Goal: Information Seeking & Learning: Learn about a topic

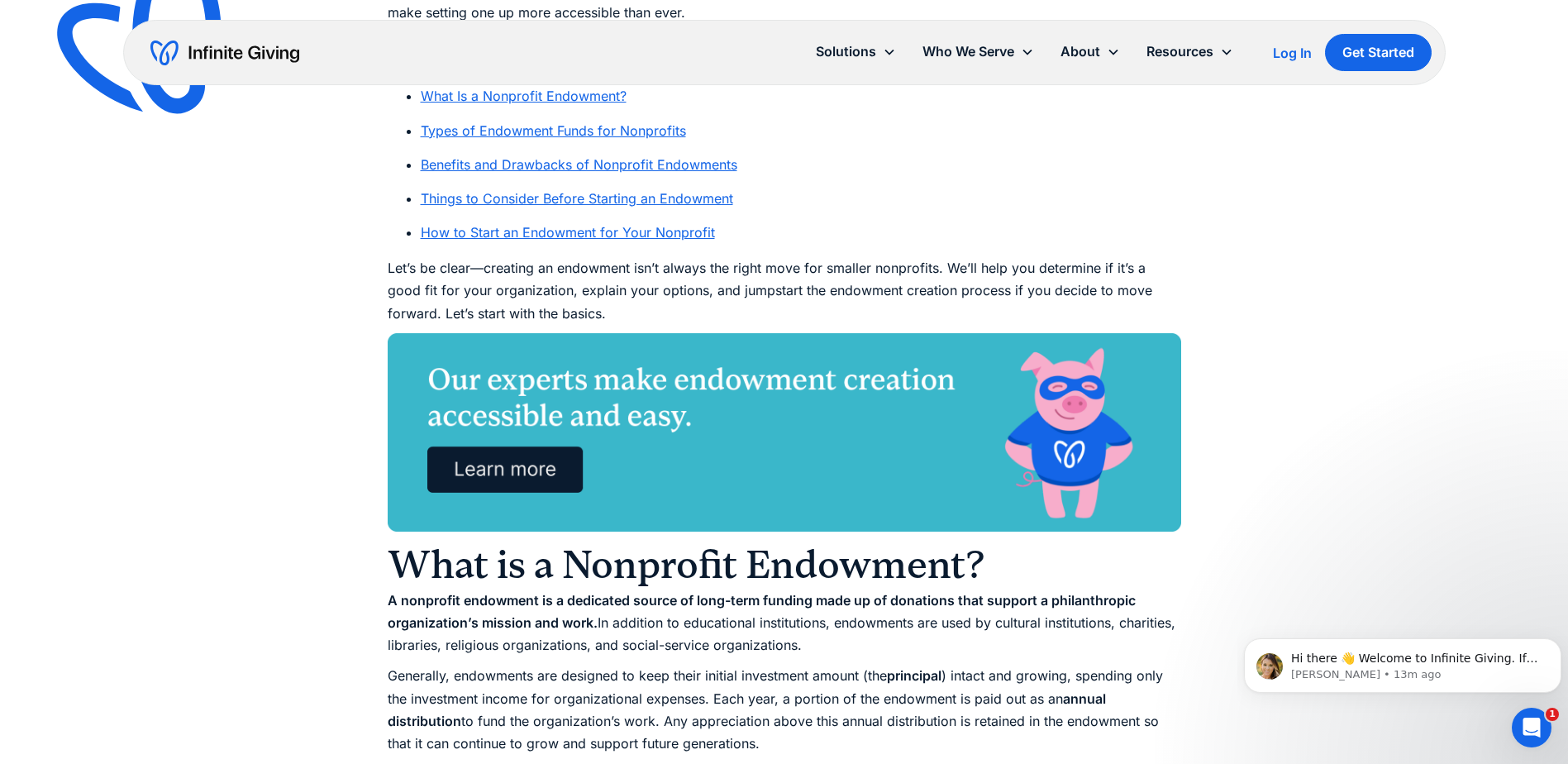
scroll to position [1406, 0]
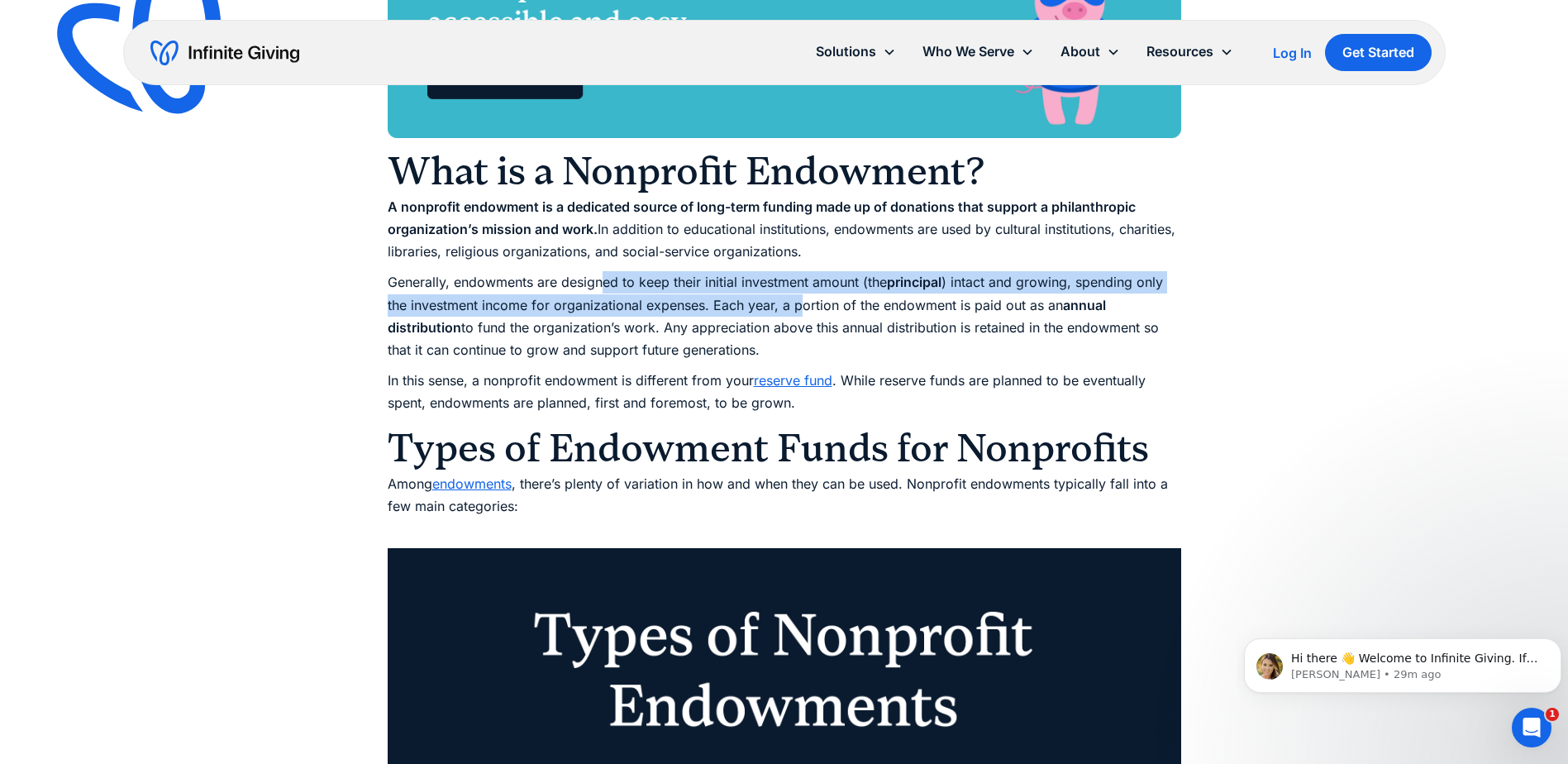
drag, startPoint x: 602, startPoint y: 285, endPoint x: 800, endPoint y: 300, distance: 198.6
click at [800, 300] on p "Generally, endowments are designed to keep their initial investment amount (the…" at bounding box center [784, 317] width 793 height 90
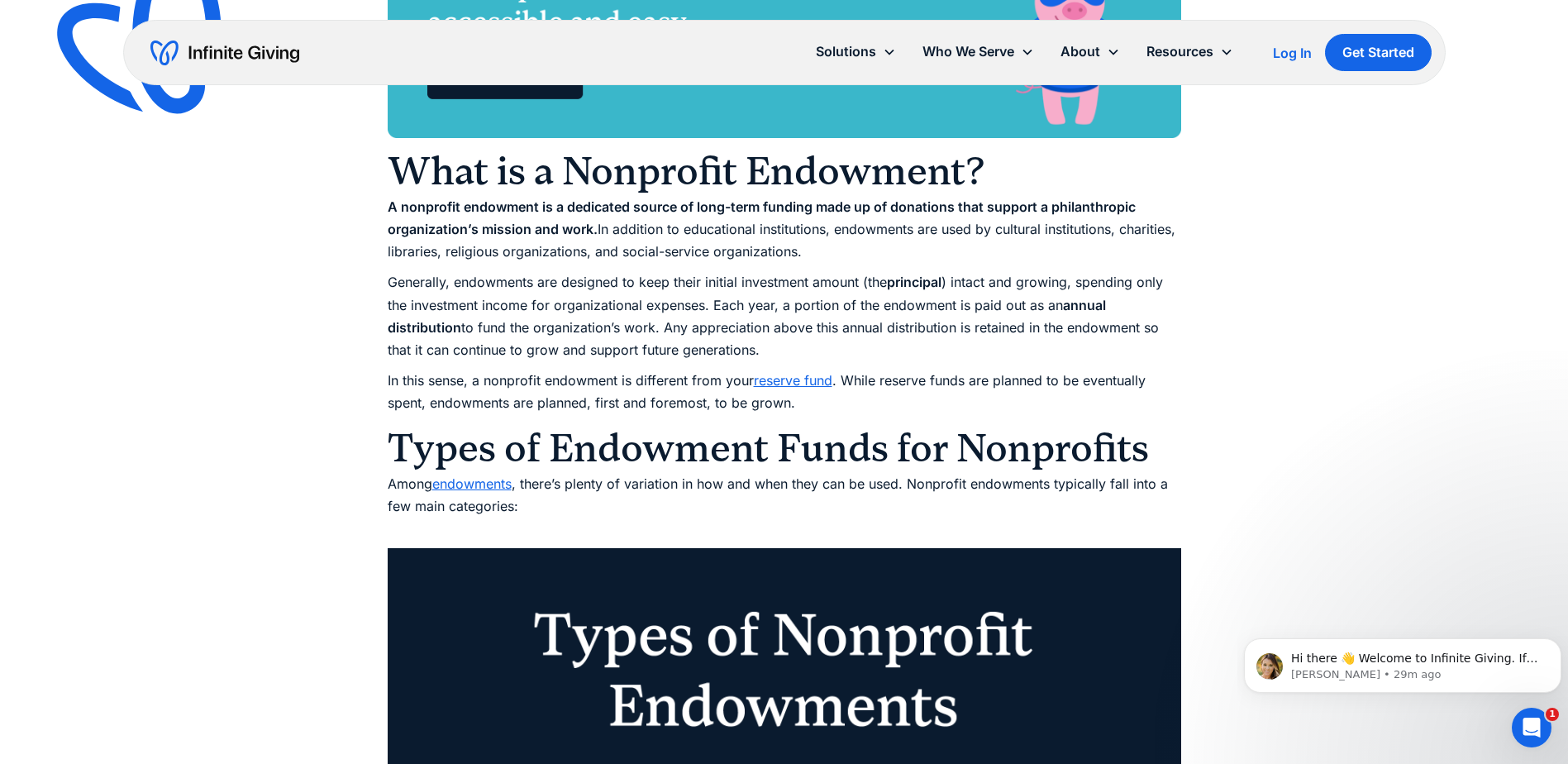
click at [654, 325] on p "Generally, endowments are designed to keep their initial investment amount (the…" at bounding box center [784, 317] width 793 height 90
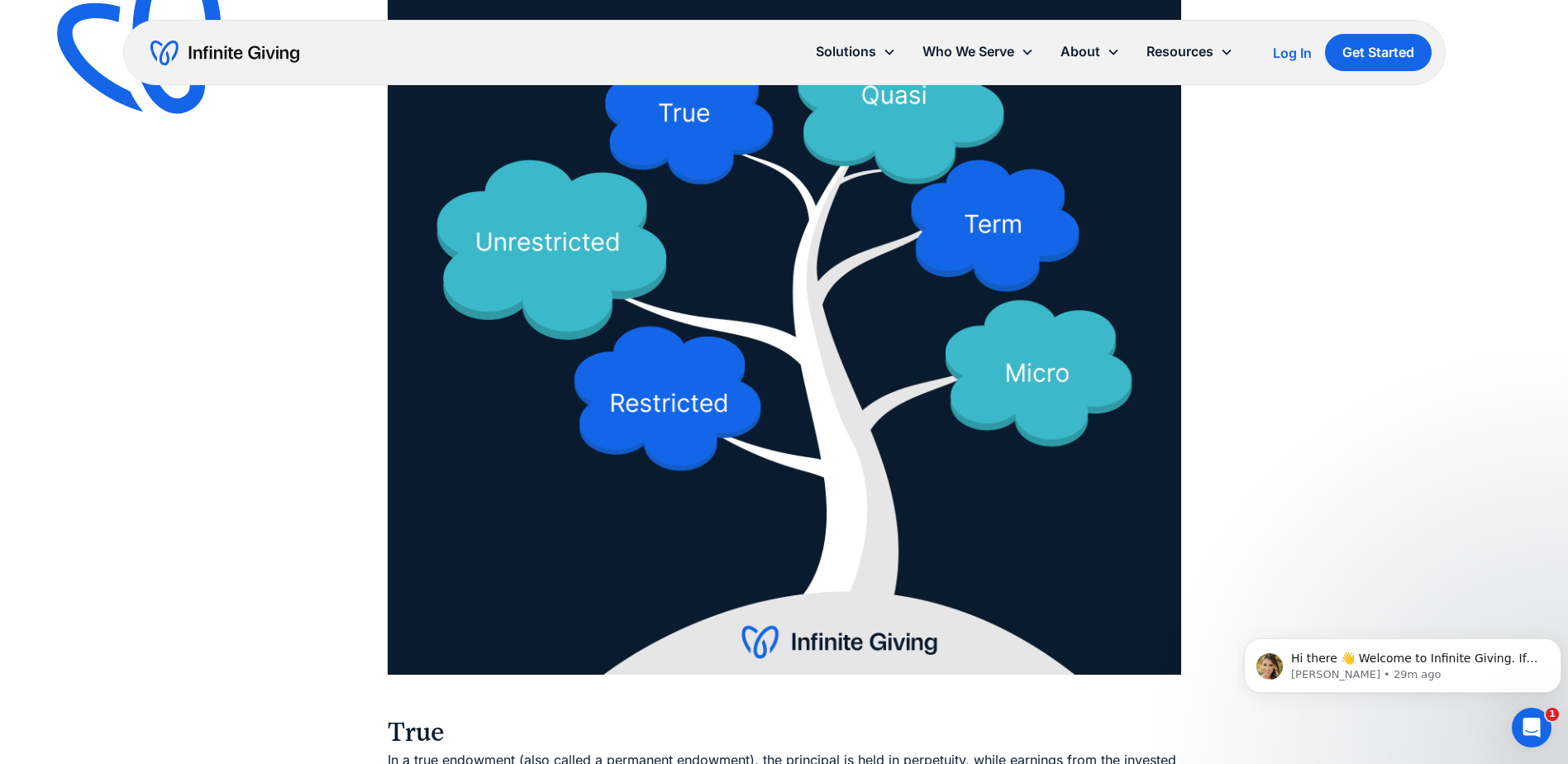
scroll to position [2563, 0]
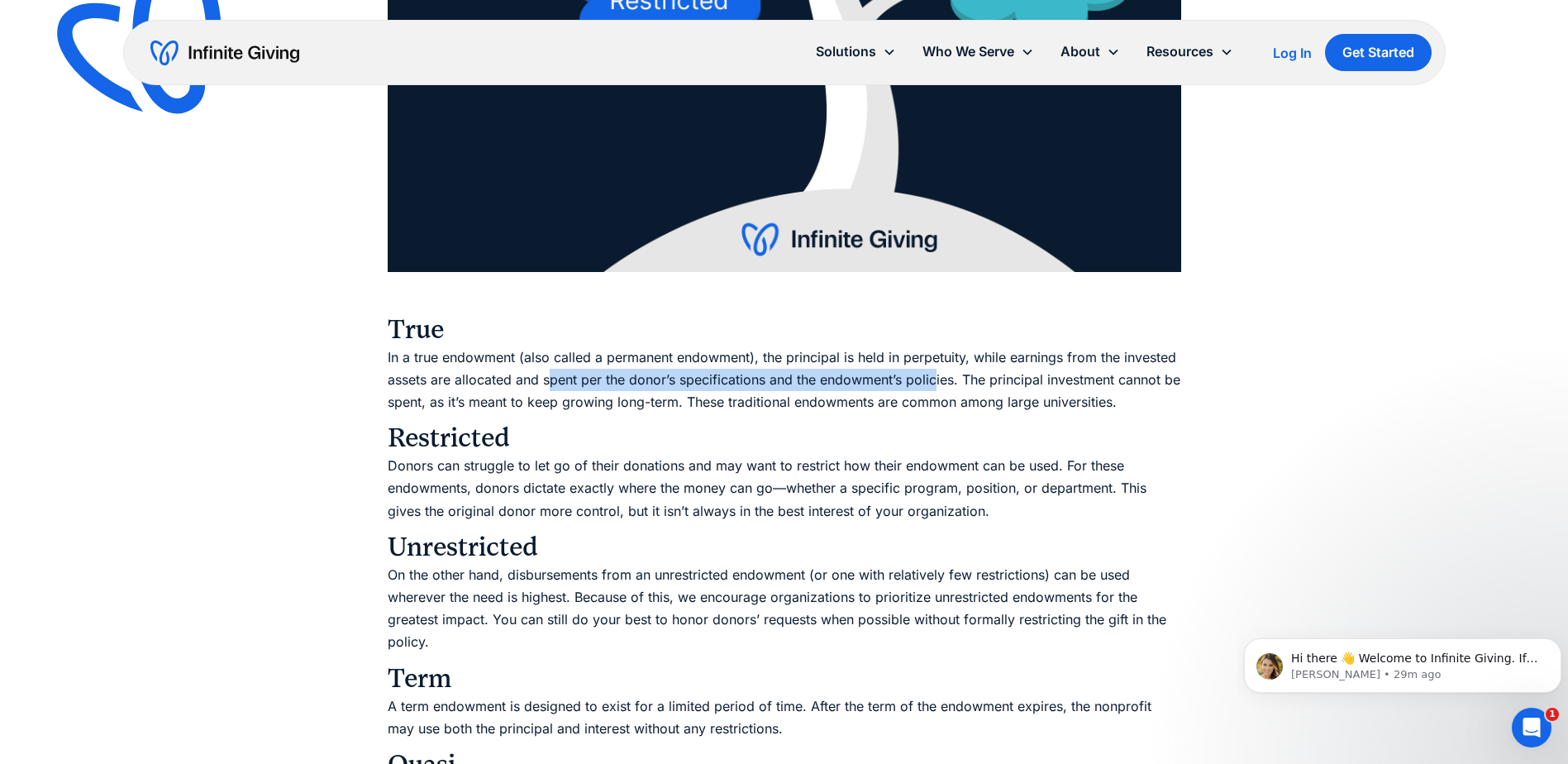
drag, startPoint x: 550, startPoint y: 376, endPoint x: 937, endPoint y: 385, distance: 387.1
click at [937, 385] on p "In a true endowment (also called a permanent endowment), the principal is held …" at bounding box center [784, 380] width 793 height 68
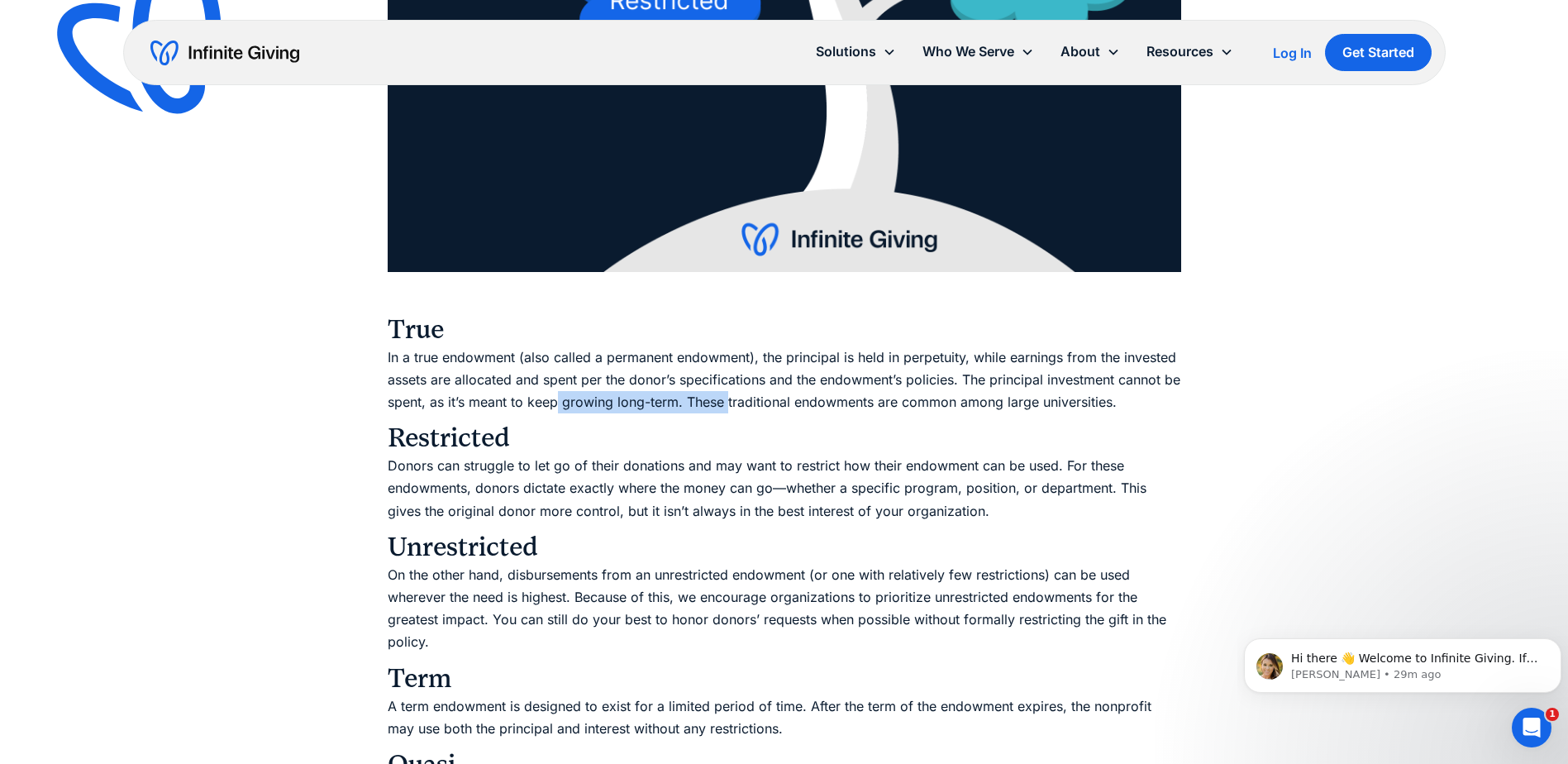
drag, startPoint x: 578, startPoint y: 408, endPoint x: 745, endPoint y: 405, distance: 167.0
click at [745, 405] on p "In a true endowment (also called a permanent endowment), the principal is held …" at bounding box center [784, 380] width 793 height 68
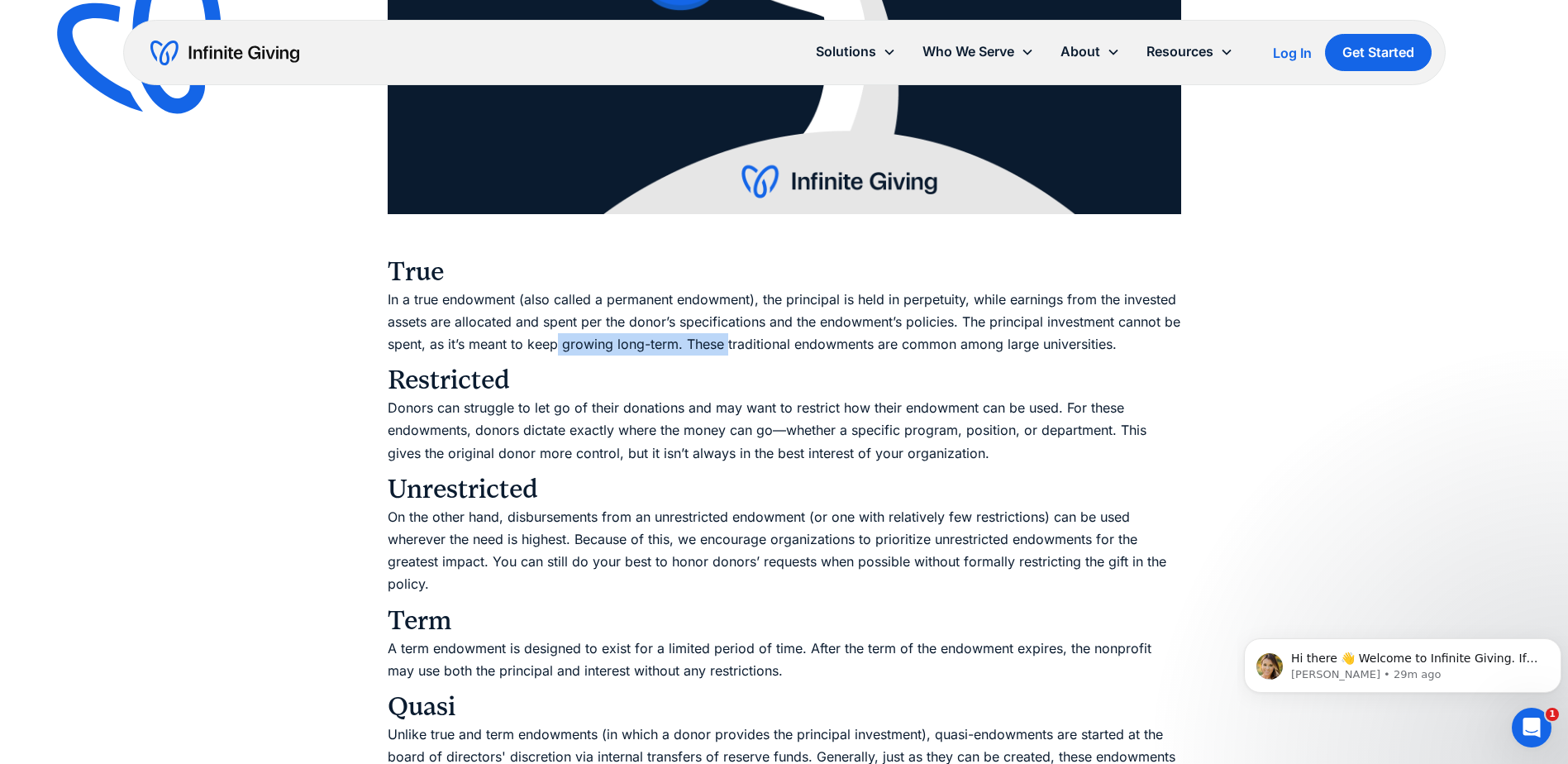
scroll to position [2646, 0]
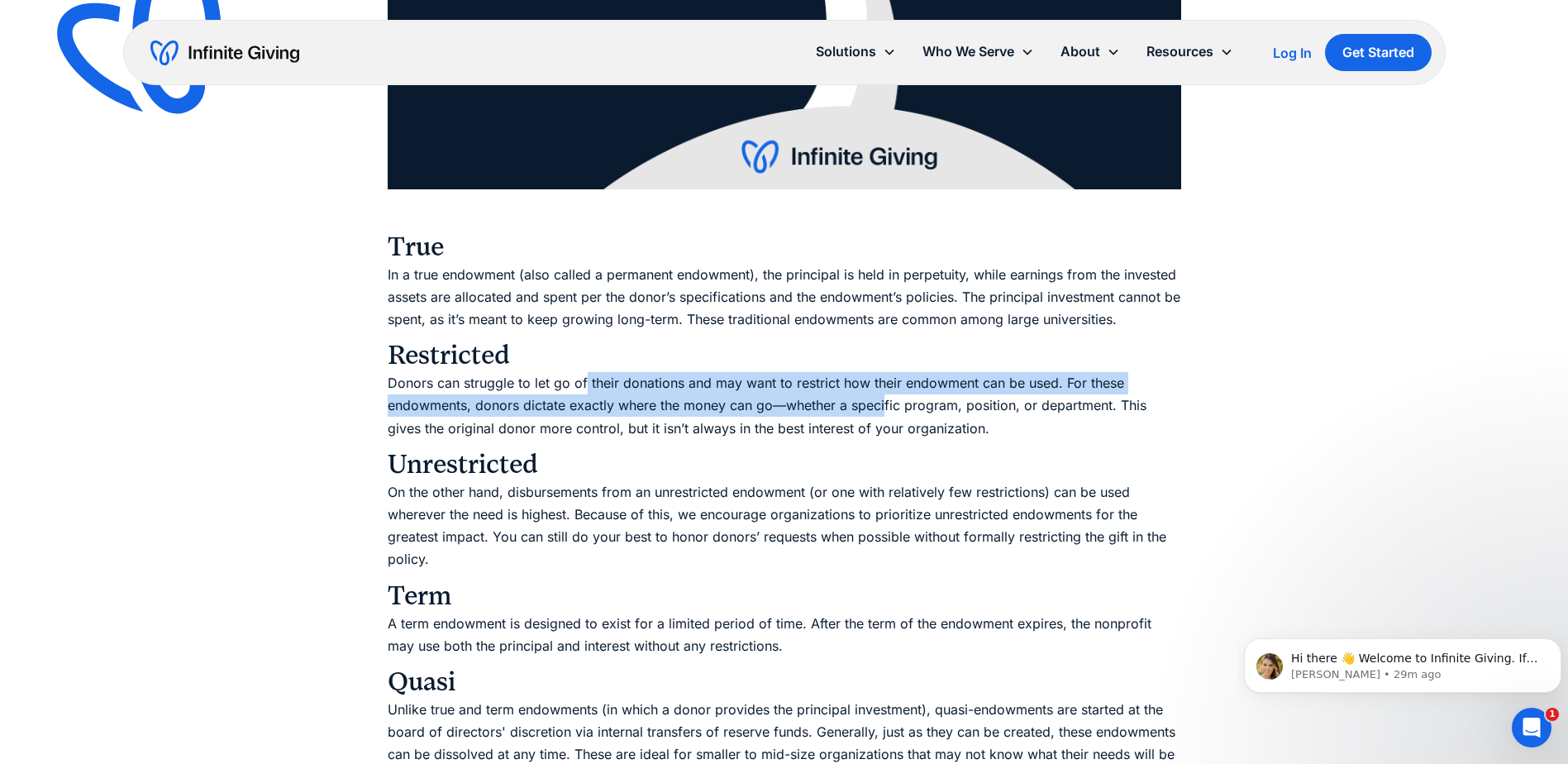
drag, startPoint x: 583, startPoint y: 386, endPoint x: 884, endPoint y: 408, distance: 301.8
click at [884, 408] on p "Donors can struggle to let go of their donations and may want to restrict how t…" at bounding box center [784, 406] width 793 height 68
click at [712, 414] on p "Donors can struggle to let go of their donations and may want to restrict how t…" at bounding box center [784, 406] width 793 height 68
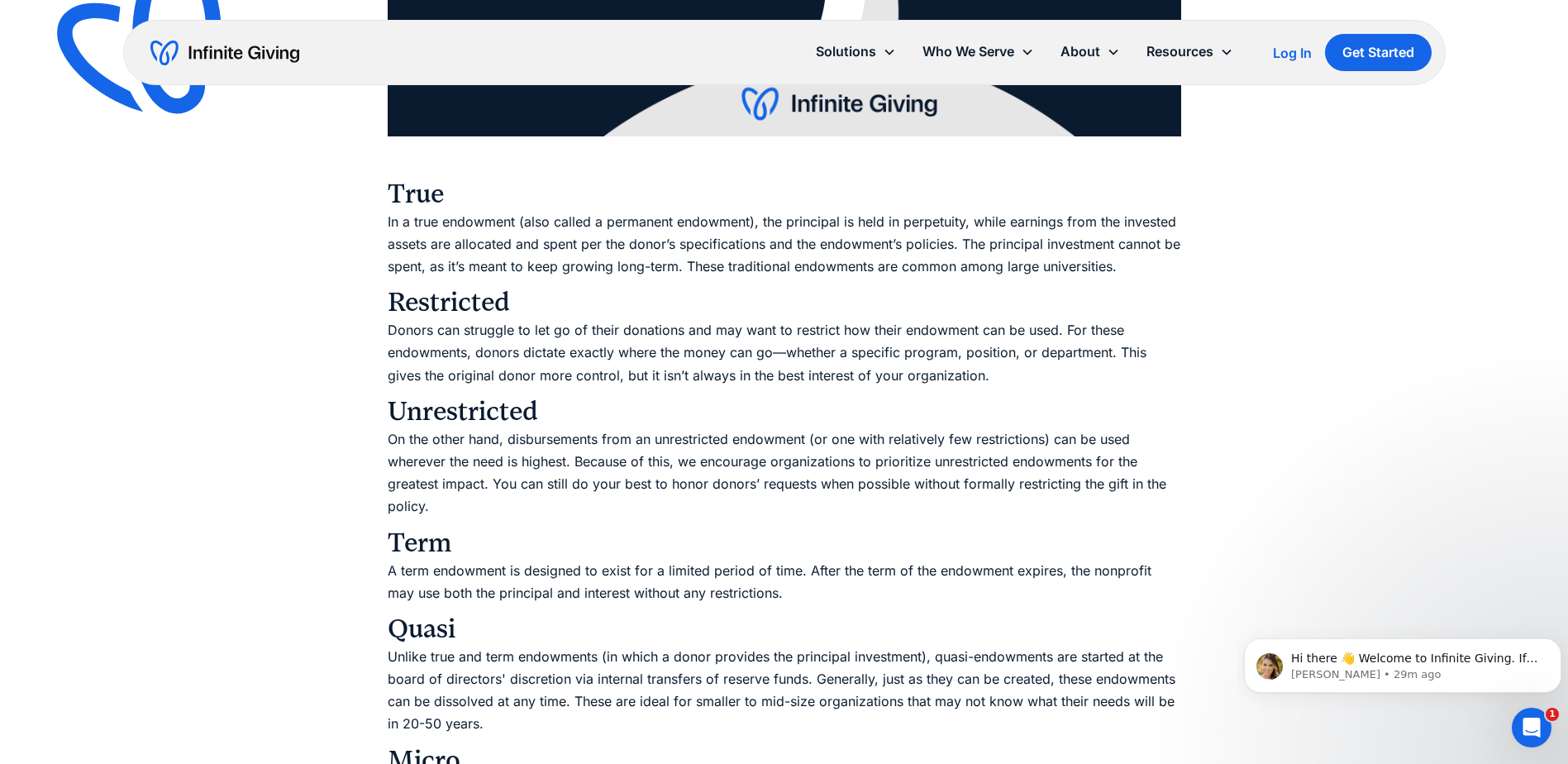
scroll to position [2729, 0]
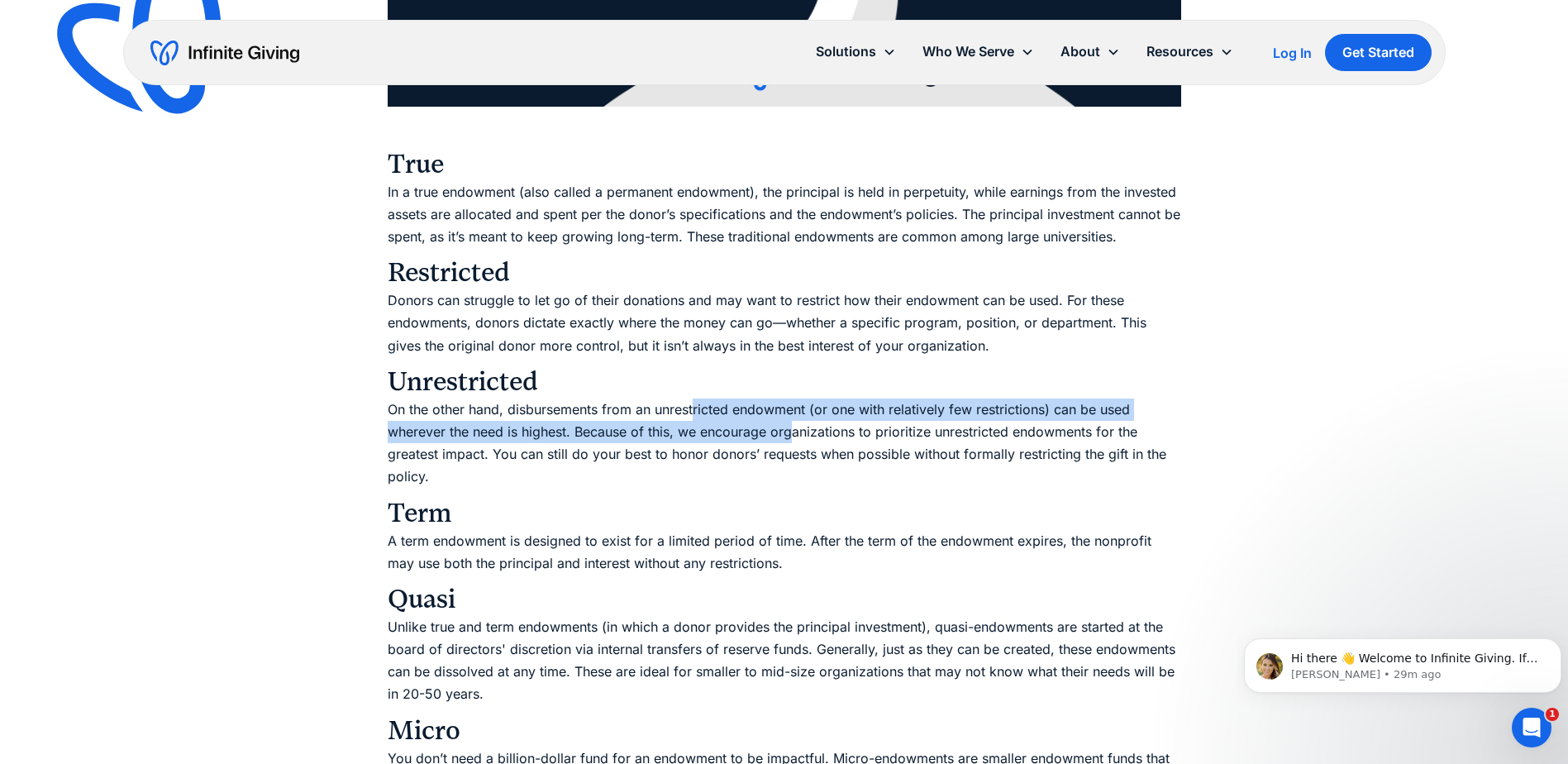
drag, startPoint x: 697, startPoint y: 409, endPoint x: 796, endPoint y: 423, distance: 100.0
click at [796, 423] on p "On the other hand, disbursements from an unrestricted endowment (or one with re…" at bounding box center [784, 444] width 793 height 90
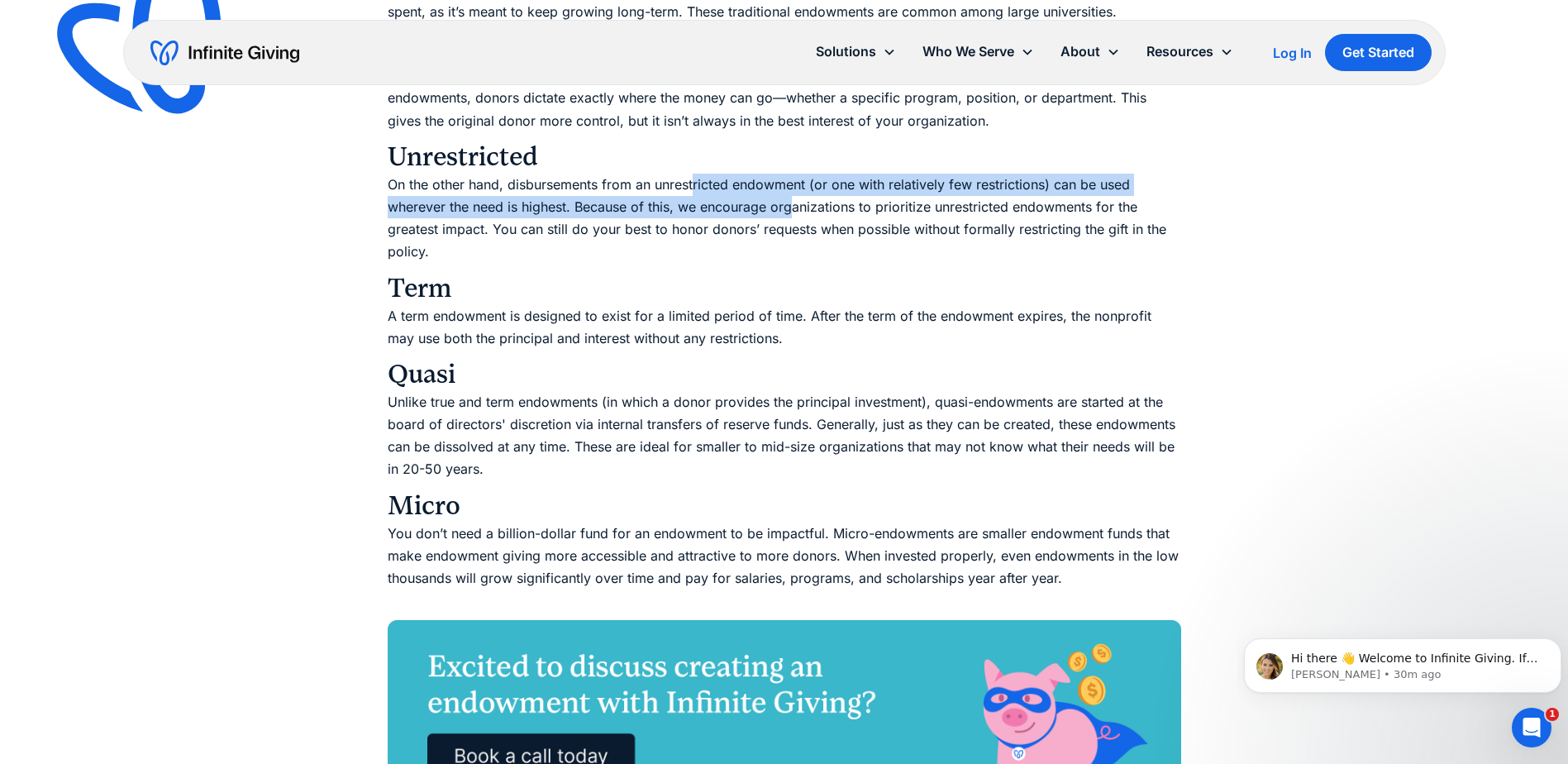
scroll to position [2977, 0]
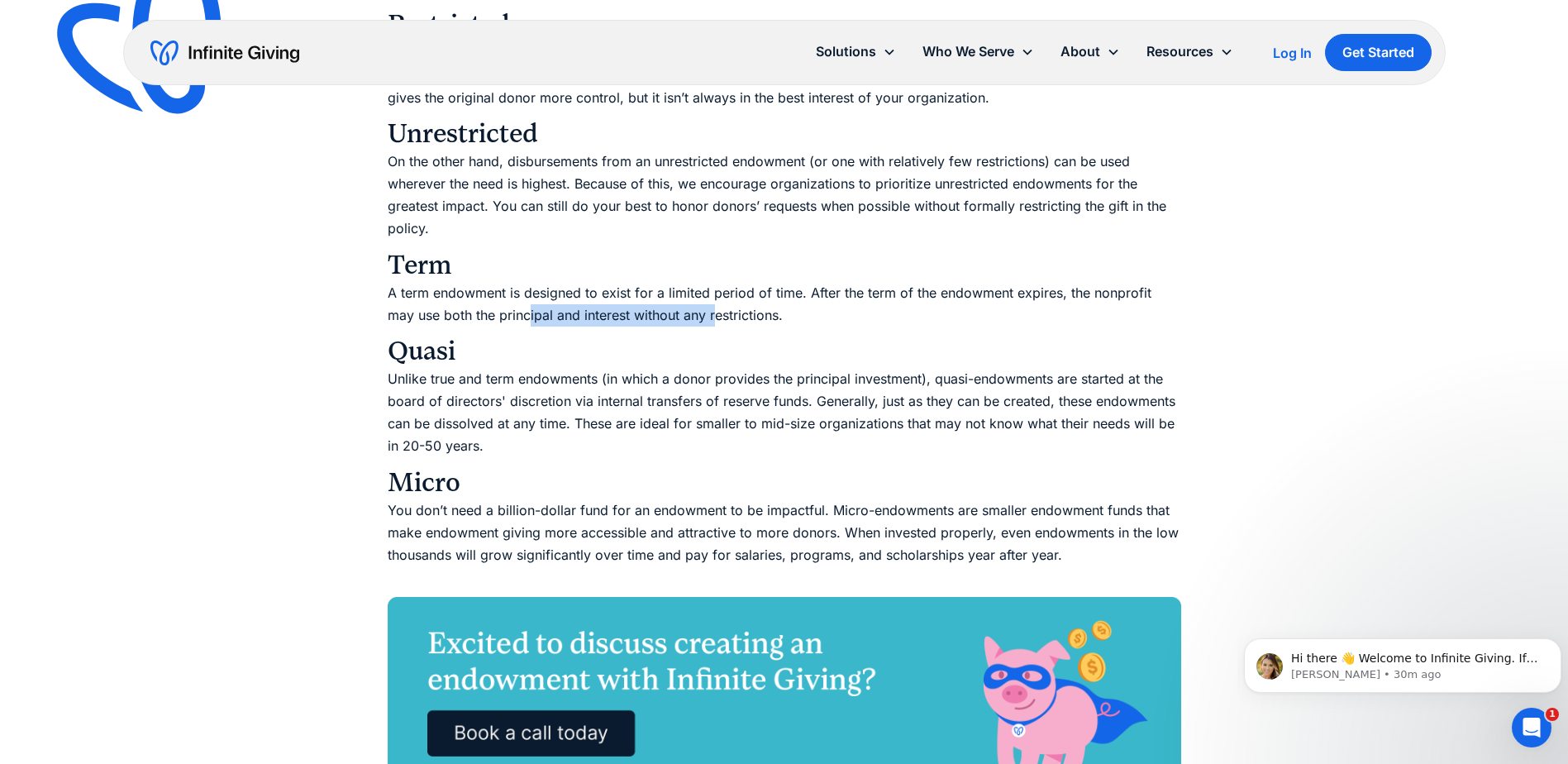
drag, startPoint x: 501, startPoint y: 314, endPoint x: 684, endPoint y: 321, distance: 183.1
click at [684, 321] on p "A term endowment is designed to exist for a limited period of time. After the t…" at bounding box center [784, 304] width 793 height 44
drag, startPoint x: 544, startPoint y: 399, endPoint x: 635, endPoint y: 398, distance: 91.0
click at [635, 398] on p "Unlike true and term endowments (in which a donor provides the principal invest…" at bounding box center [784, 413] width 793 height 90
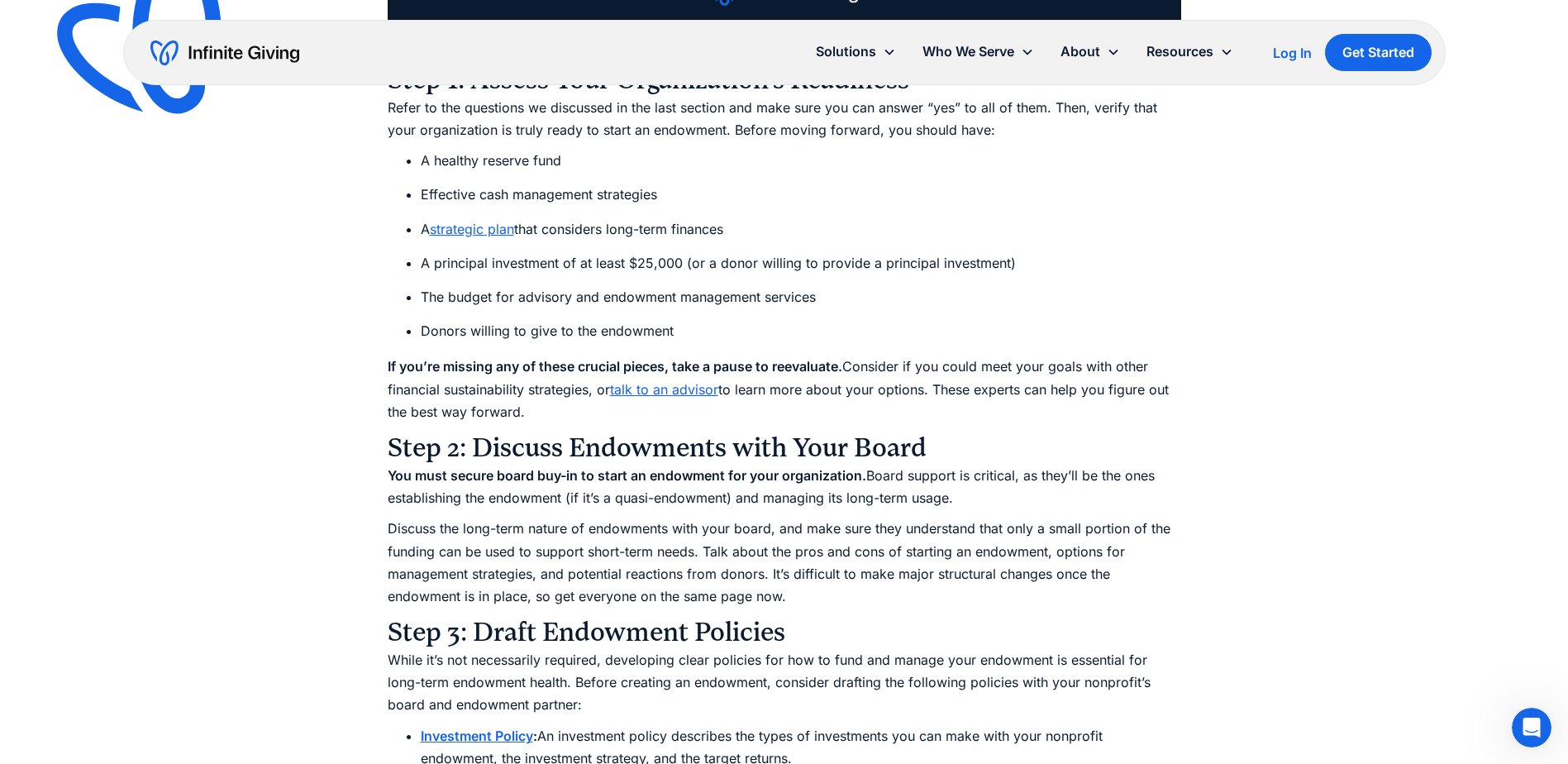
scroll to position [6533, 0]
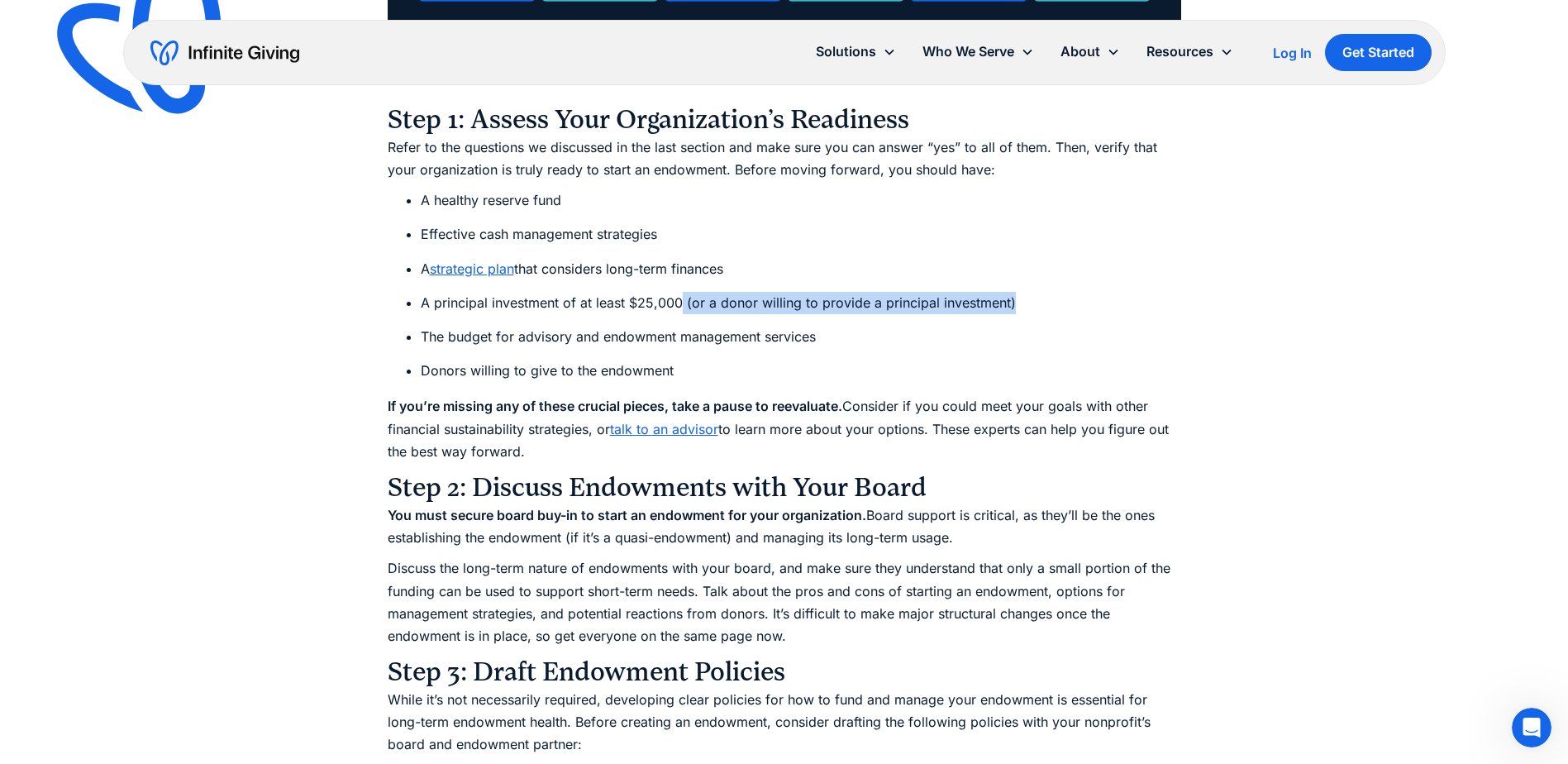
drag, startPoint x: 679, startPoint y: 298, endPoint x: 1014, endPoint y: 305, distance: 335.1
click at [1014, 305] on li "A principal investment of at least $25,000 (or a donor willing to provide a pri…" at bounding box center [801, 303] width 760 height 23
drag, startPoint x: 1014, startPoint y: 305, endPoint x: 925, endPoint y: 322, distance: 90.6
click at [925, 322] on ul "A healthy reserve fund Effective cash management strategies A strategic plan th…" at bounding box center [784, 285] width 793 height 192
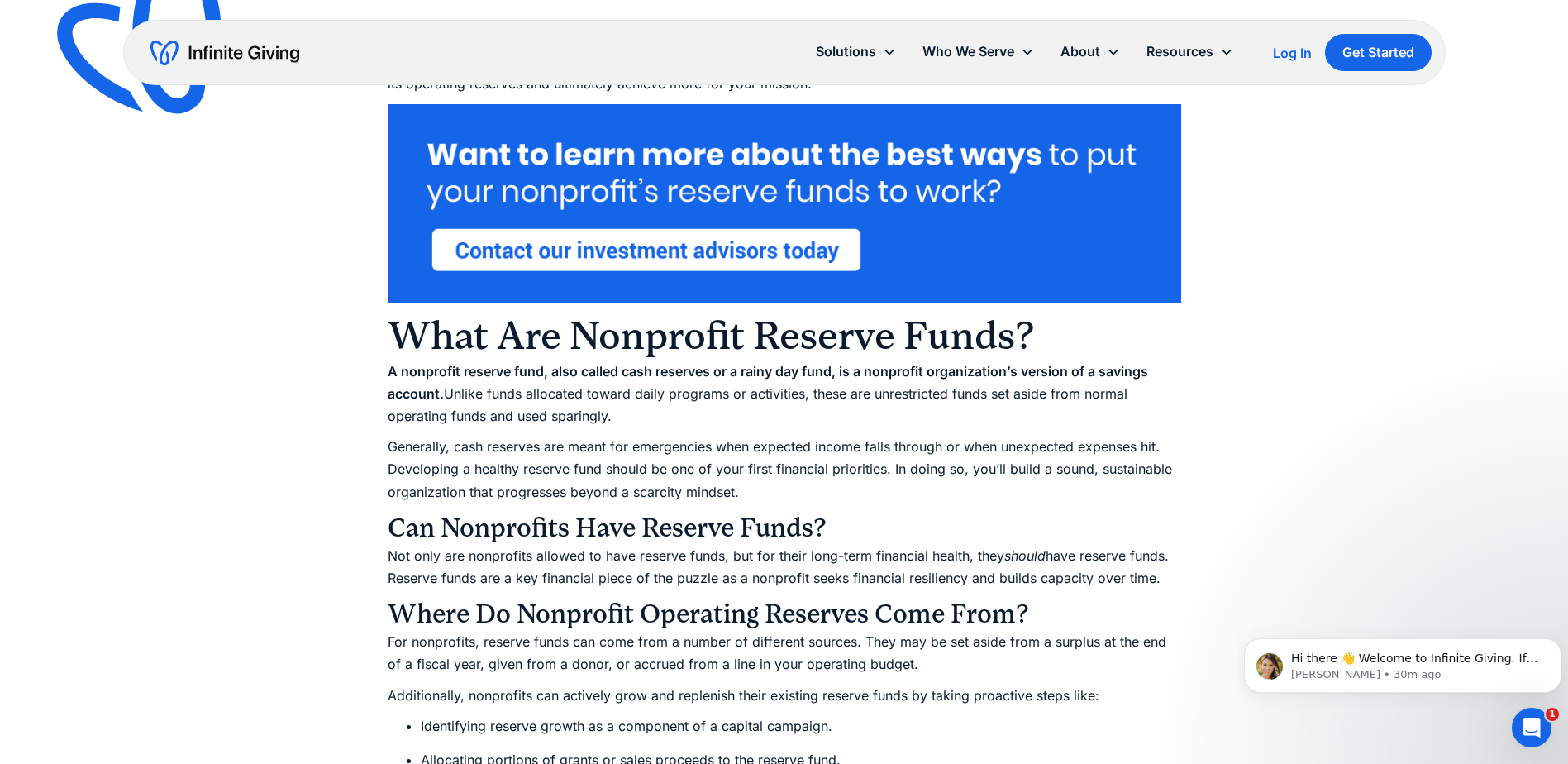
scroll to position [1324, 0]
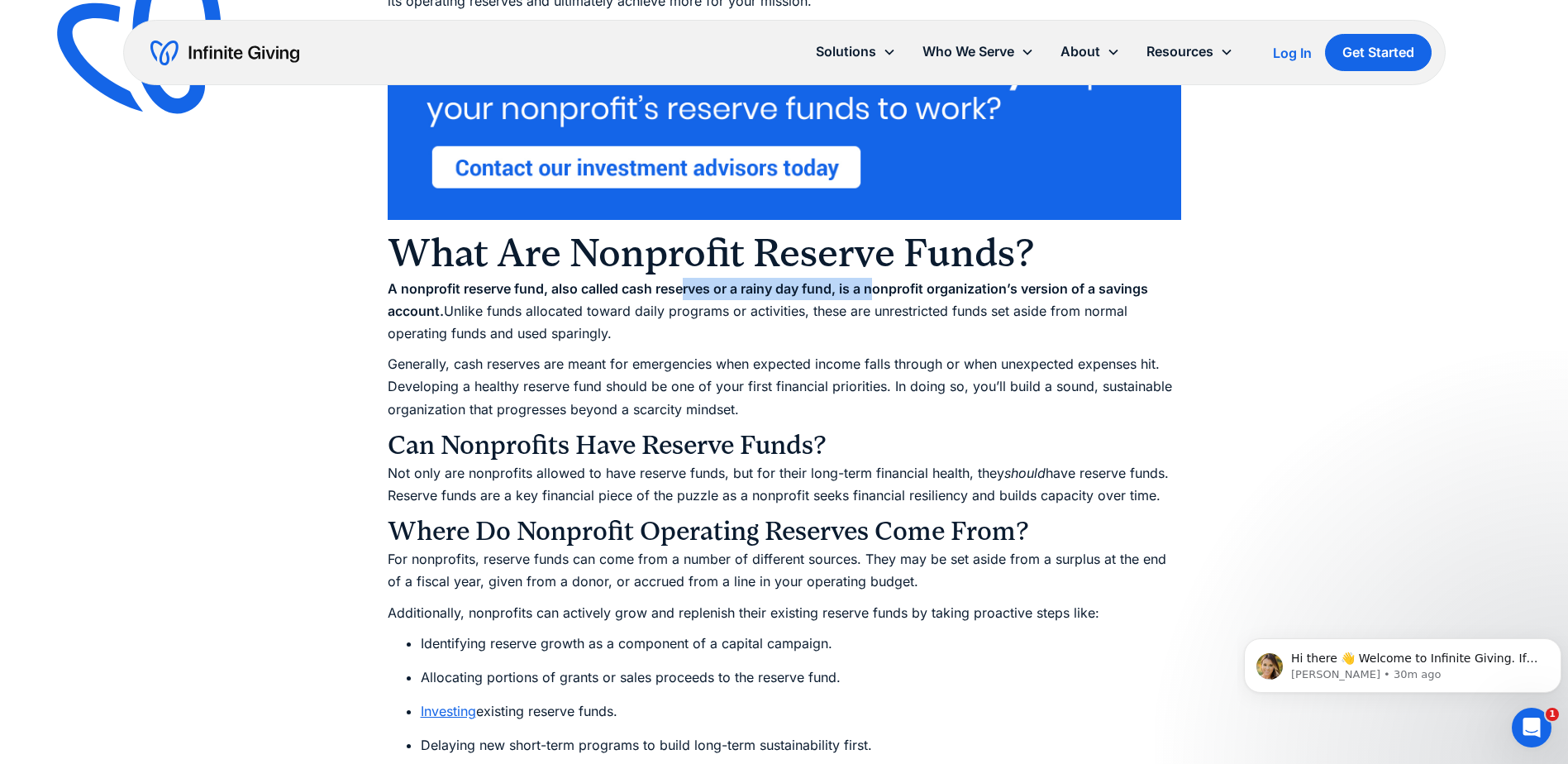
drag, startPoint x: 681, startPoint y: 314, endPoint x: 875, endPoint y: 308, distance: 194.1
click at [875, 308] on strong "A nonprofit reserve fund, also called cash reserves or a rainy day fund, is a n…" at bounding box center [768, 299] width 760 height 39
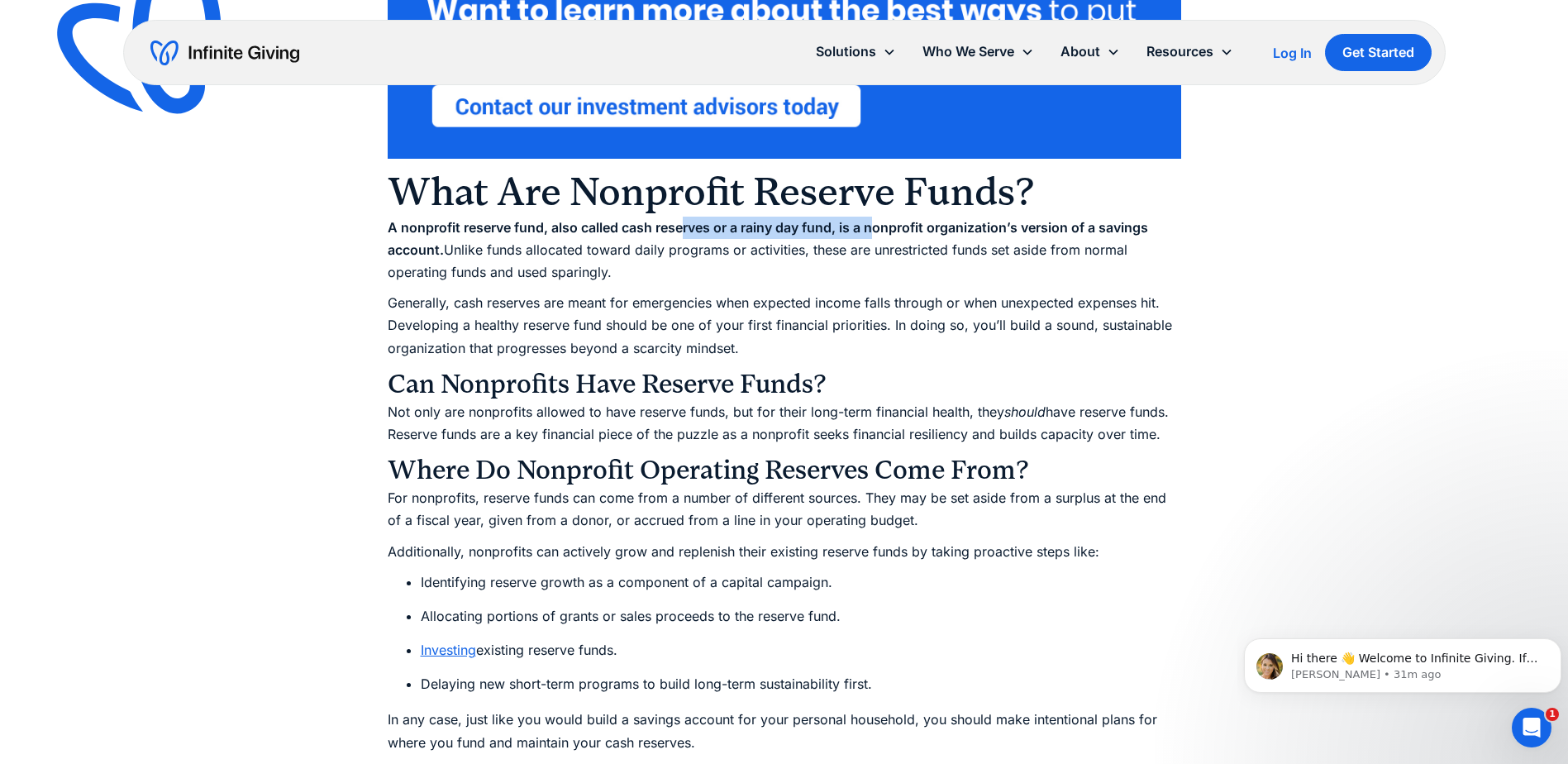
scroll to position [1489, 0]
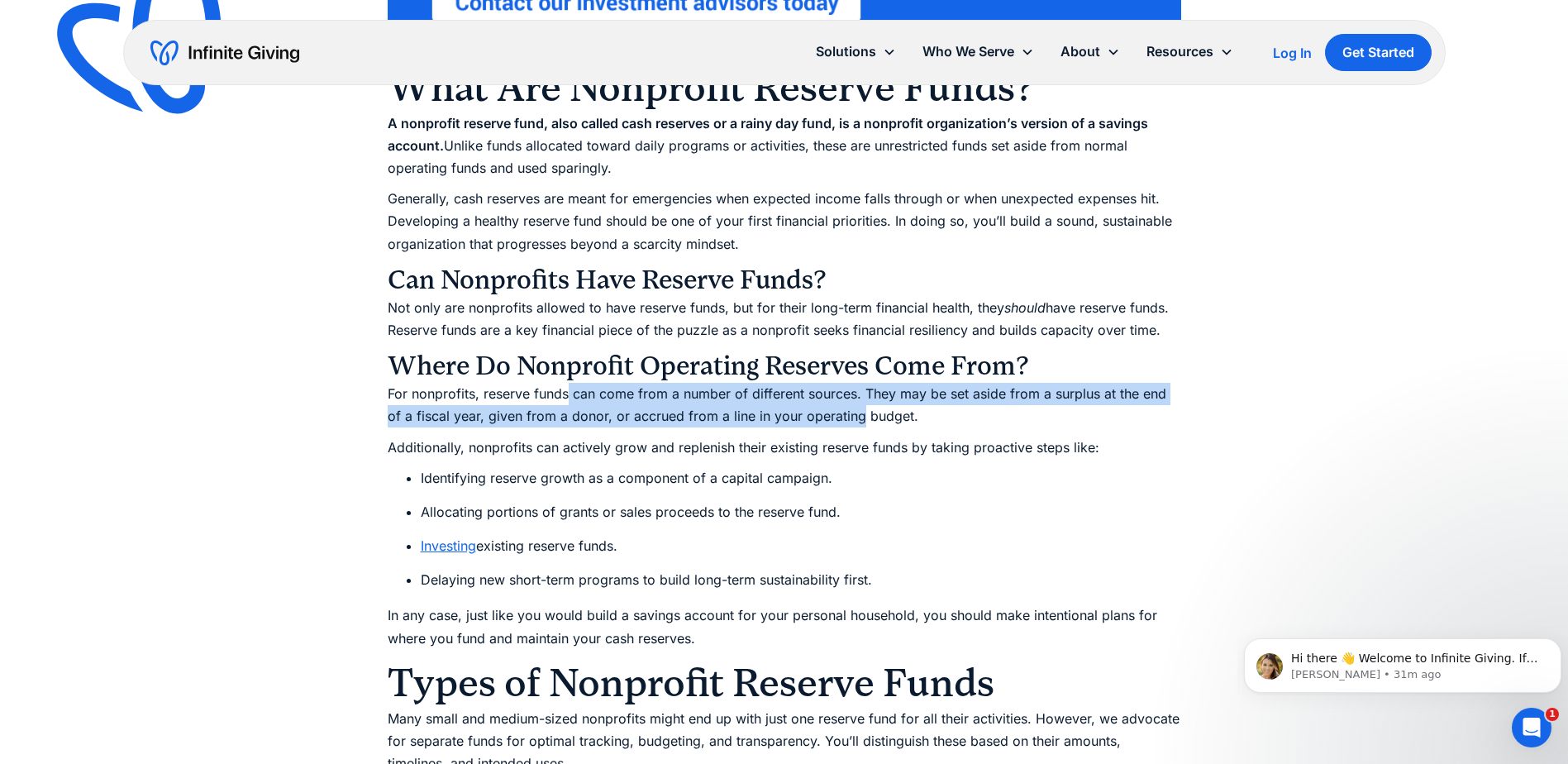
drag, startPoint x: 566, startPoint y: 418, endPoint x: 856, endPoint y: 437, distance: 290.6
click at [856, 427] on p "For nonprofits, reserve funds can come from a number of different sources. They…" at bounding box center [784, 405] width 793 height 44
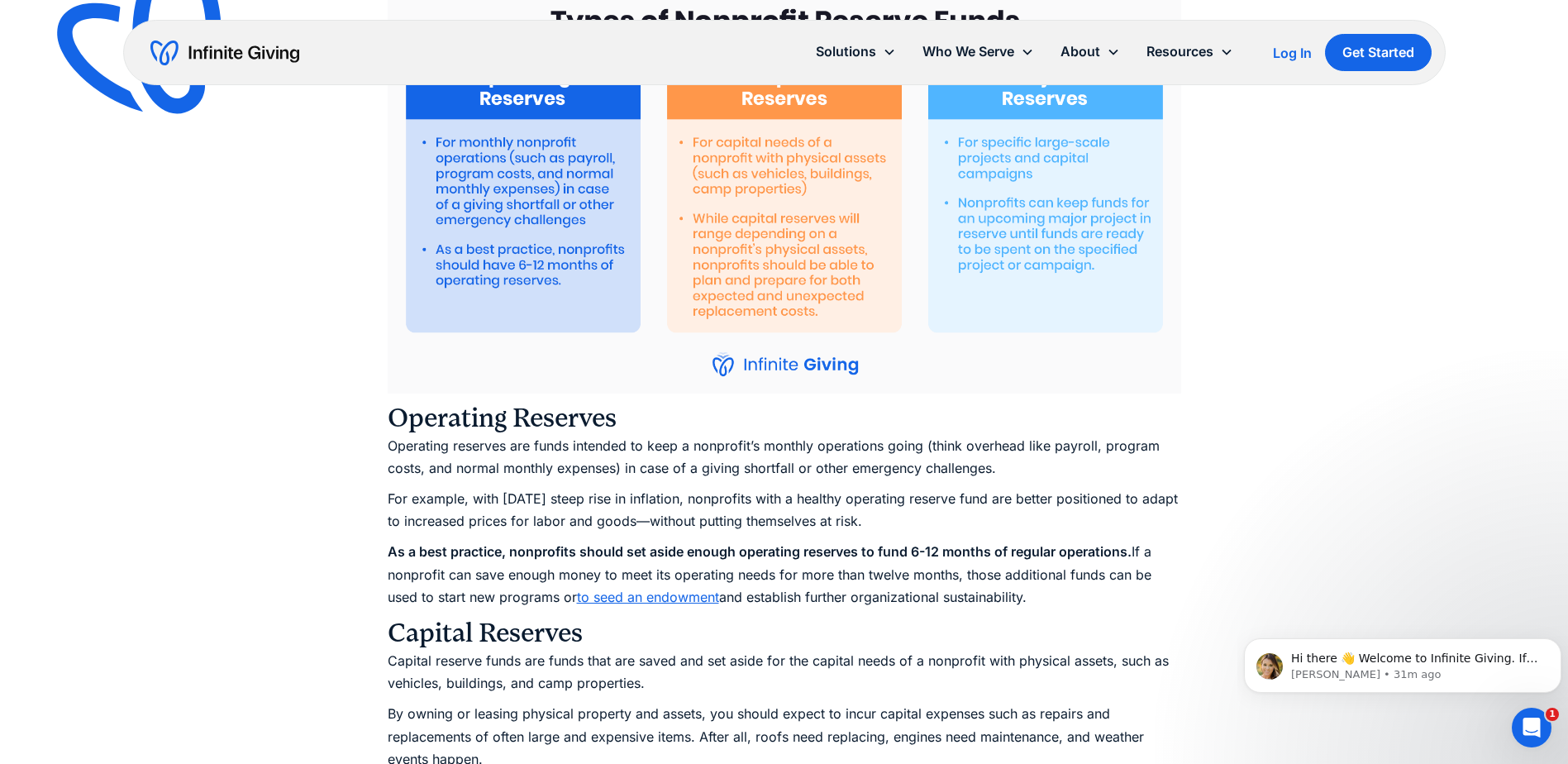
scroll to position [2481, 0]
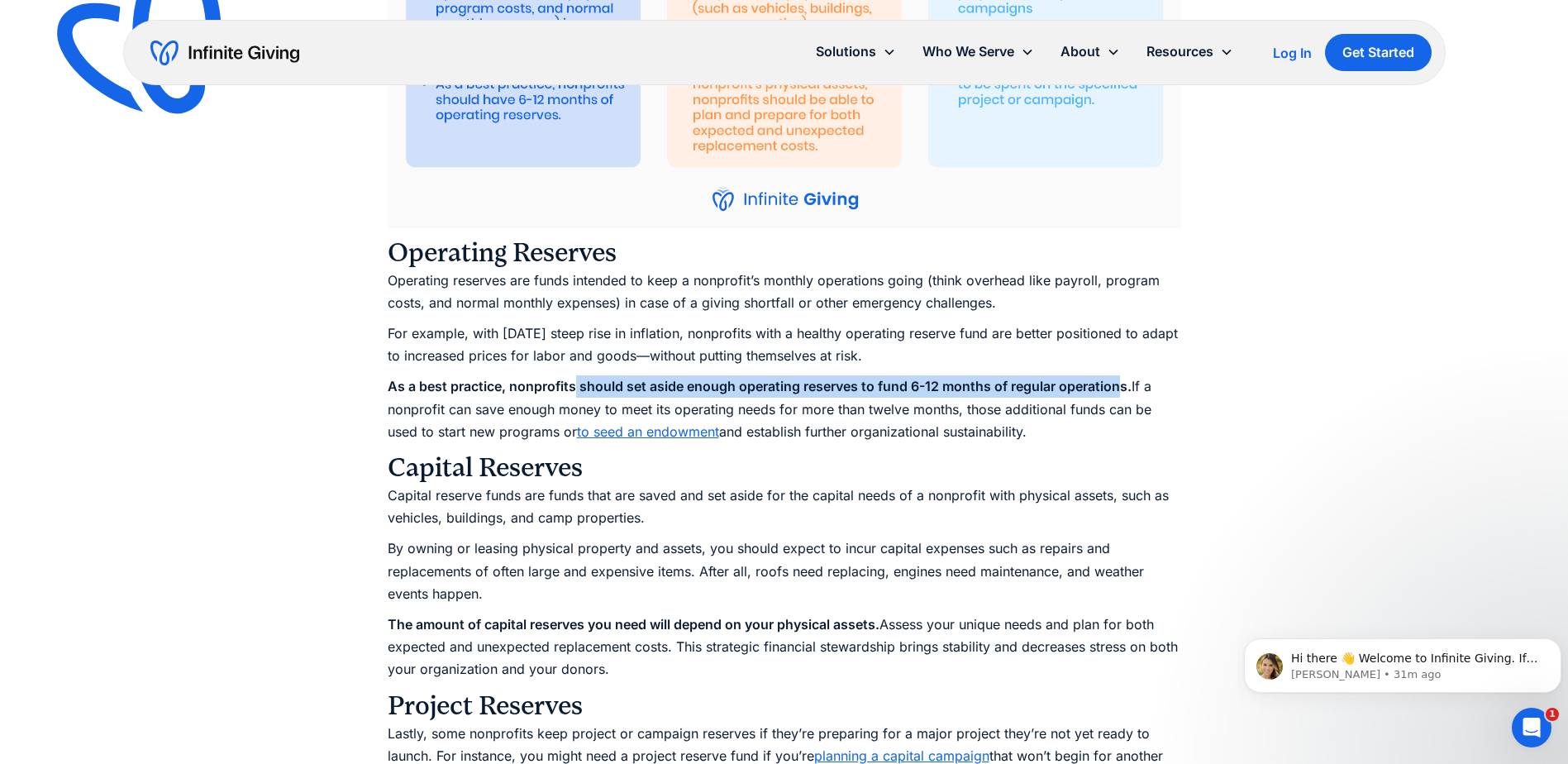
drag, startPoint x: 574, startPoint y: 405, endPoint x: 1119, endPoint y: 396, distance: 545.1
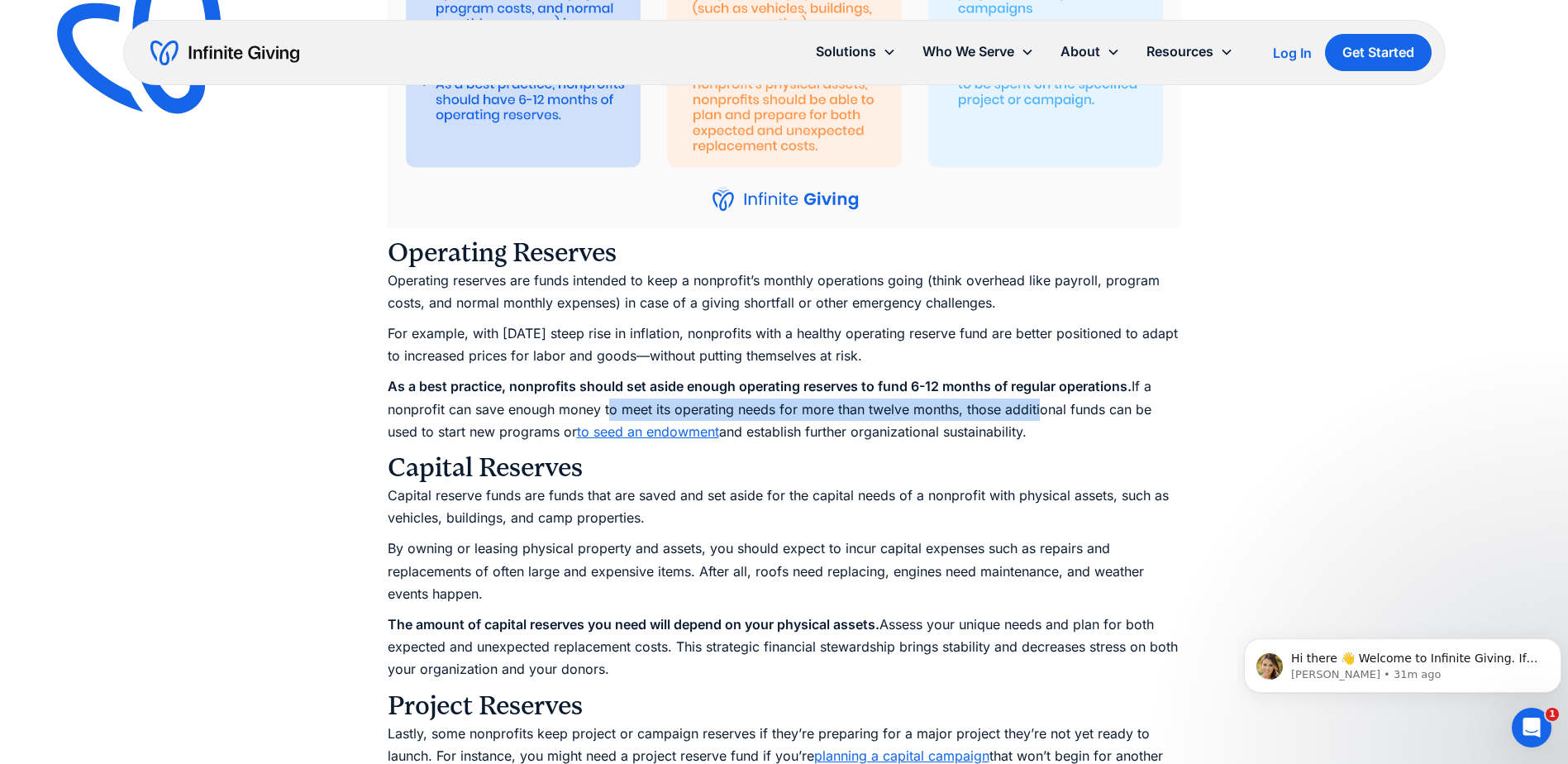
drag, startPoint x: 609, startPoint y: 425, endPoint x: 1041, endPoint y: 429, distance: 432.0
click at [1041, 429] on p "As a best practice, nonprofits should set aside enough operating reserves to fu…" at bounding box center [784, 409] width 793 height 68
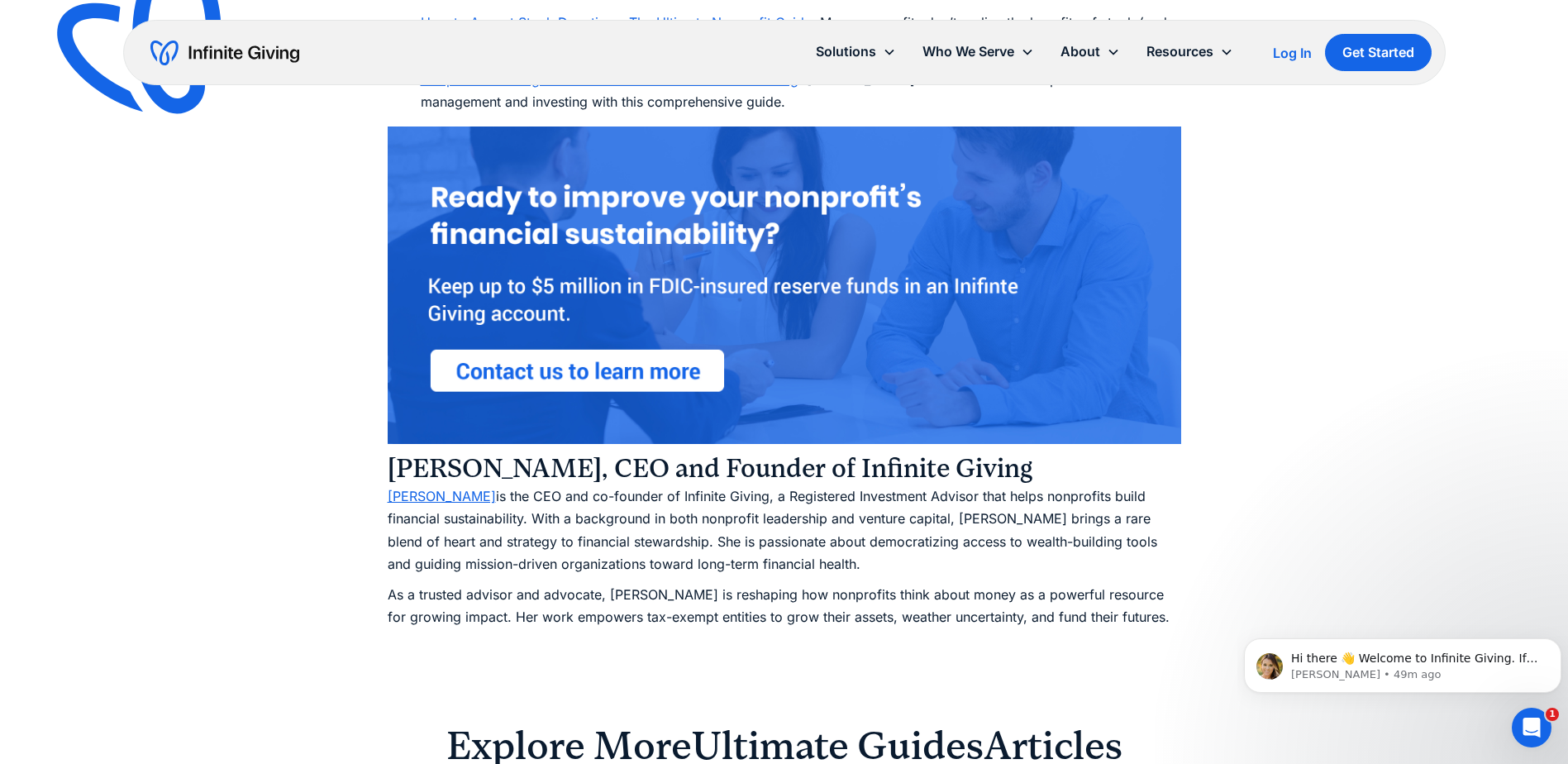
scroll to position [8601, 0]
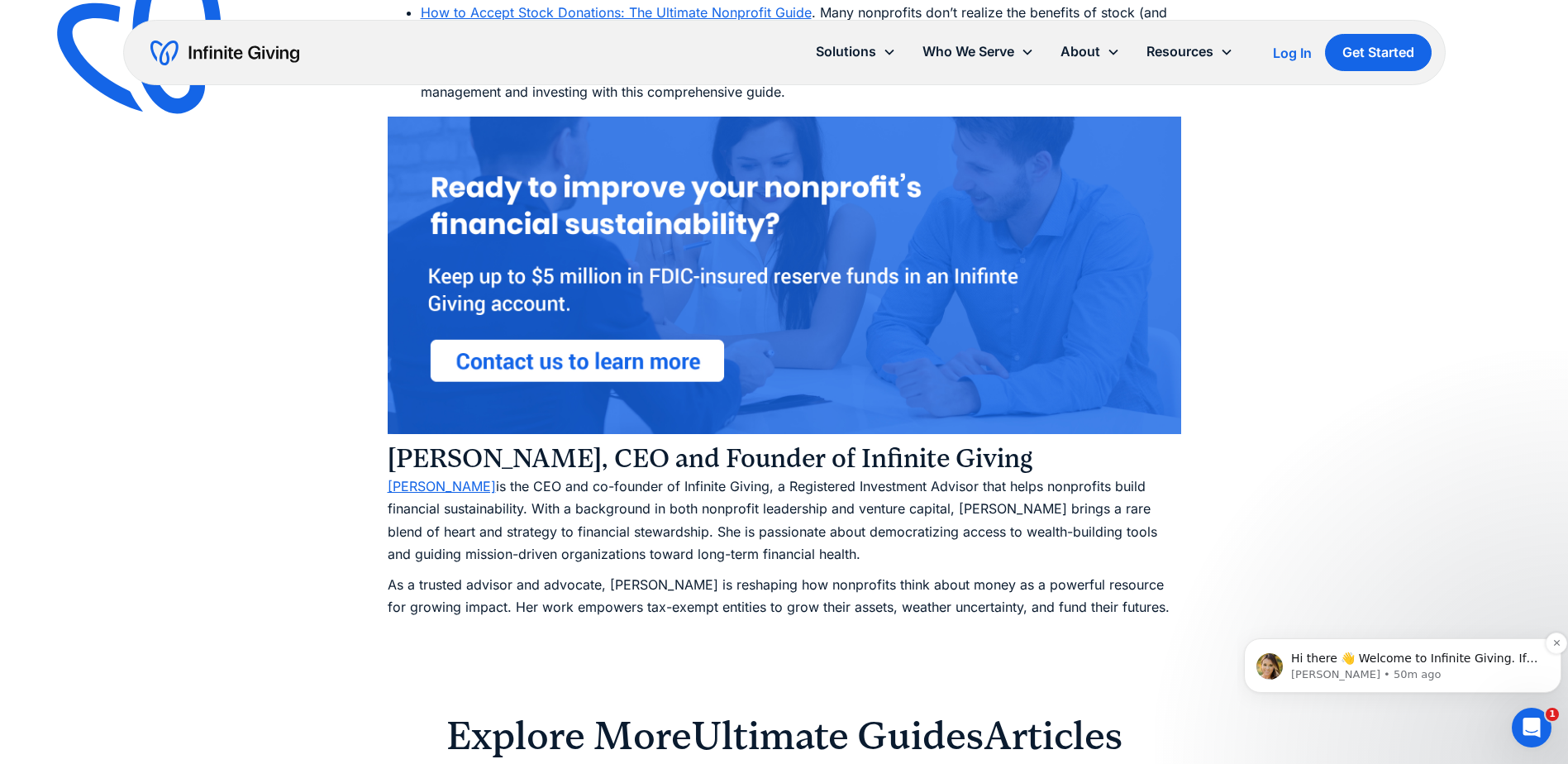
click at [1407, 662] on p "Hi there 👋 Welcome to Infinite Giving. If you have any questions, just reply to…" at bounding box center [1416, 659] width 250 height 17
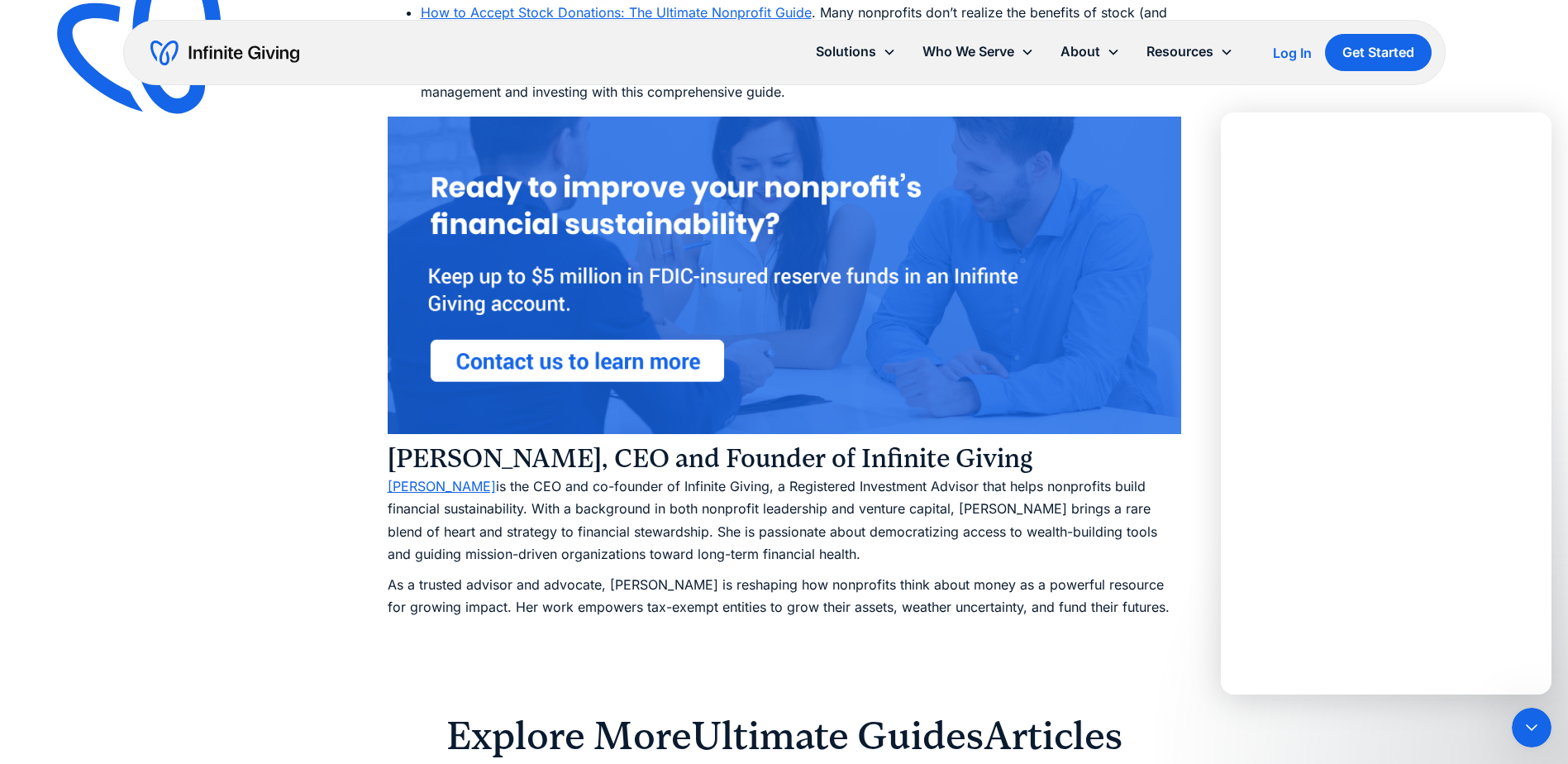
scroll to position [0, 0]
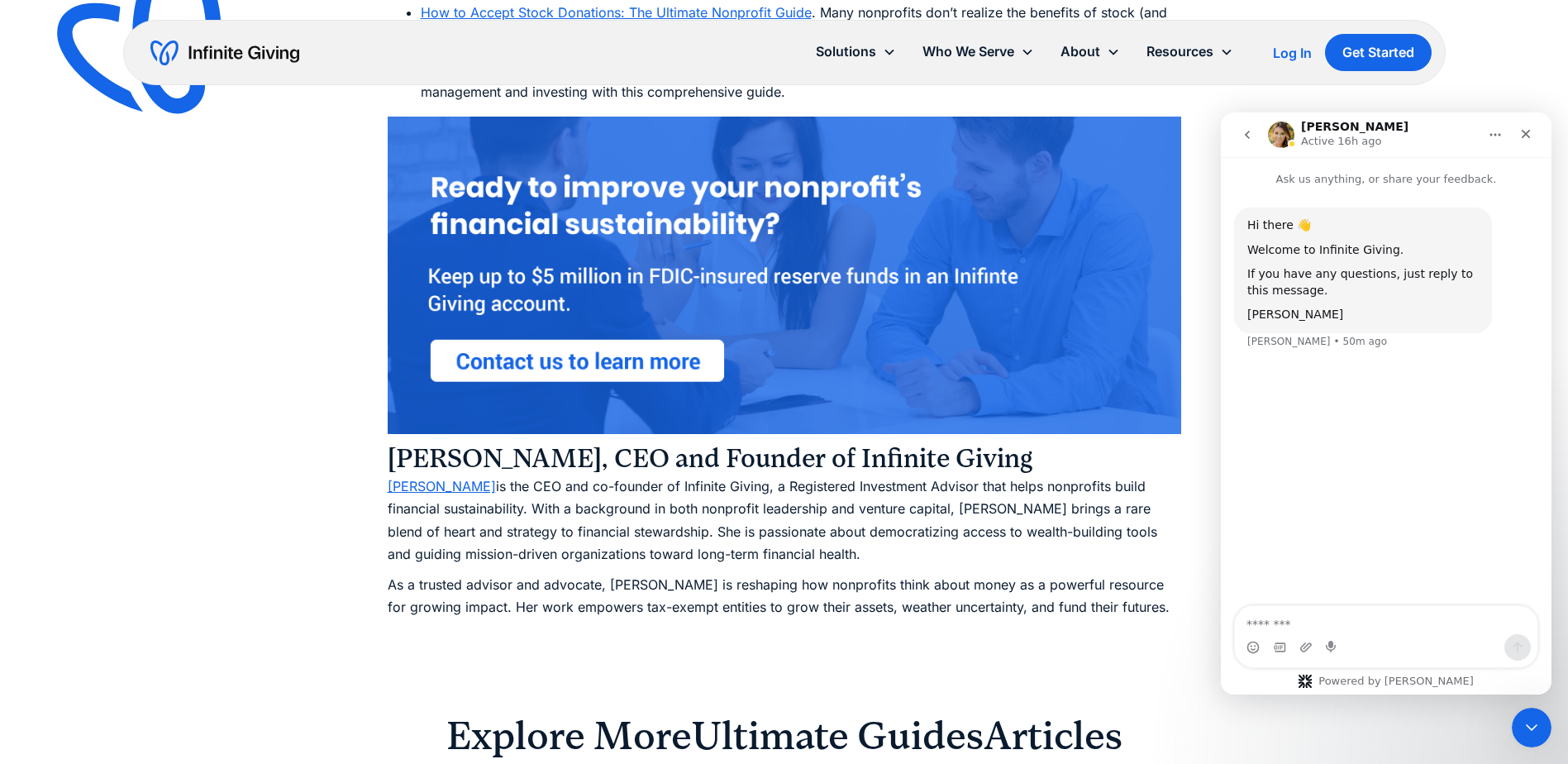
click at [1060, 552] on p "[PERSON_NAME] is the CEO and co-founder of Infinite Giving, a Registered Invest…" at bounding box center [784, 520] width 793 height 90
click at [1525, 137] on icon "Close" at bounding box center [1525, 133] width 13 height 13
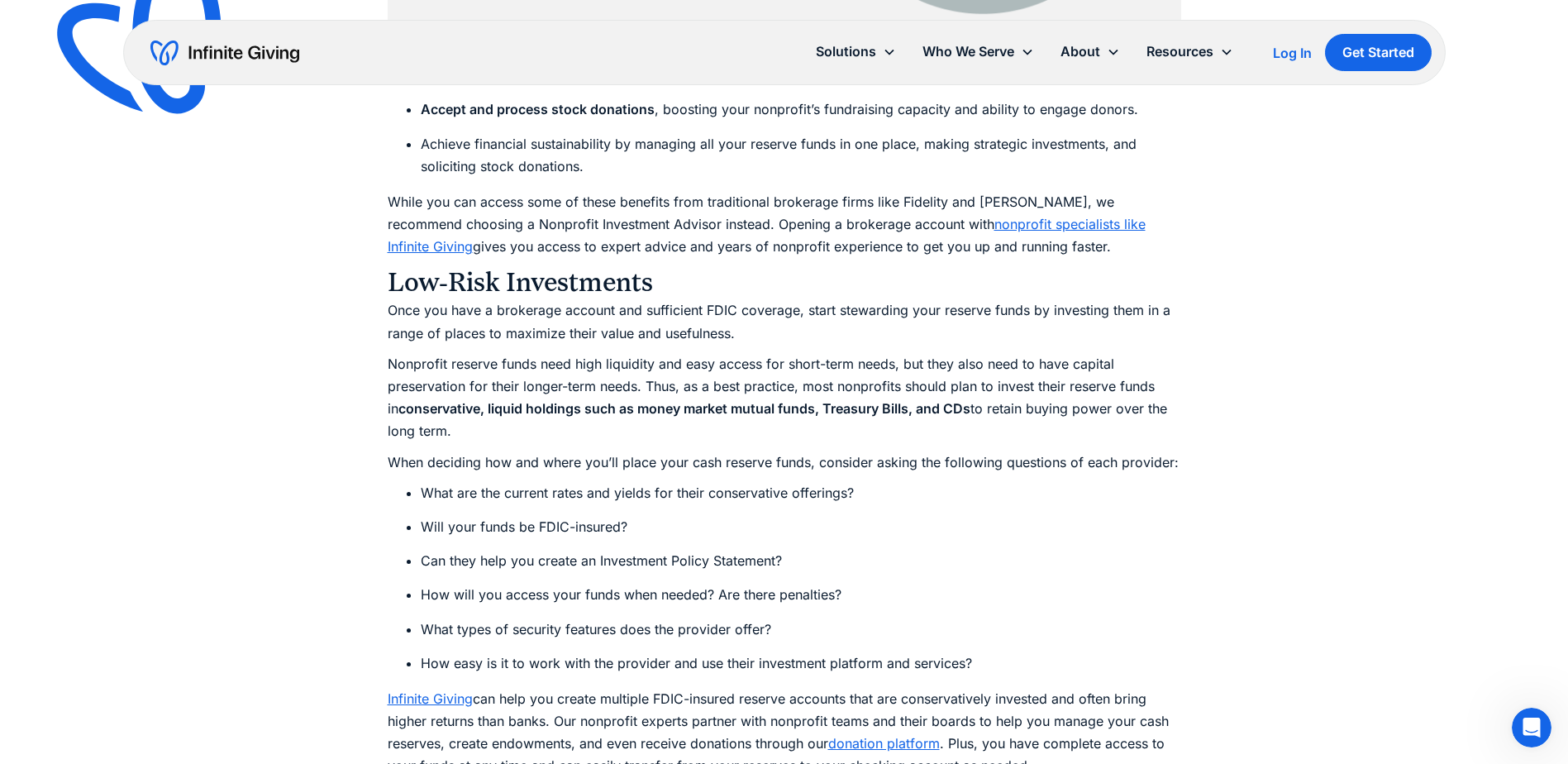
scroll to position [5955, 0]
